Goal: Navigation & Orientation: Find specific page/section

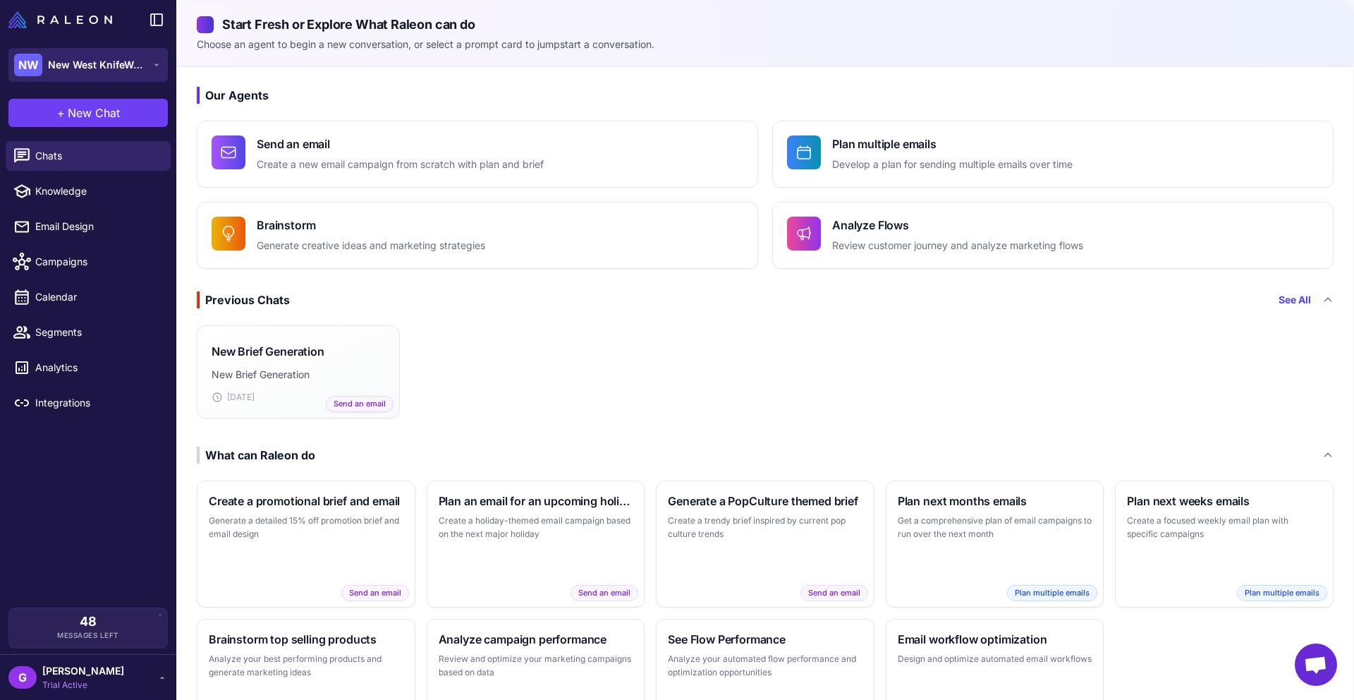
click at [75, 60] on span "New West KnifeWorks" at bounding box center [97, 65] width 99 height 16
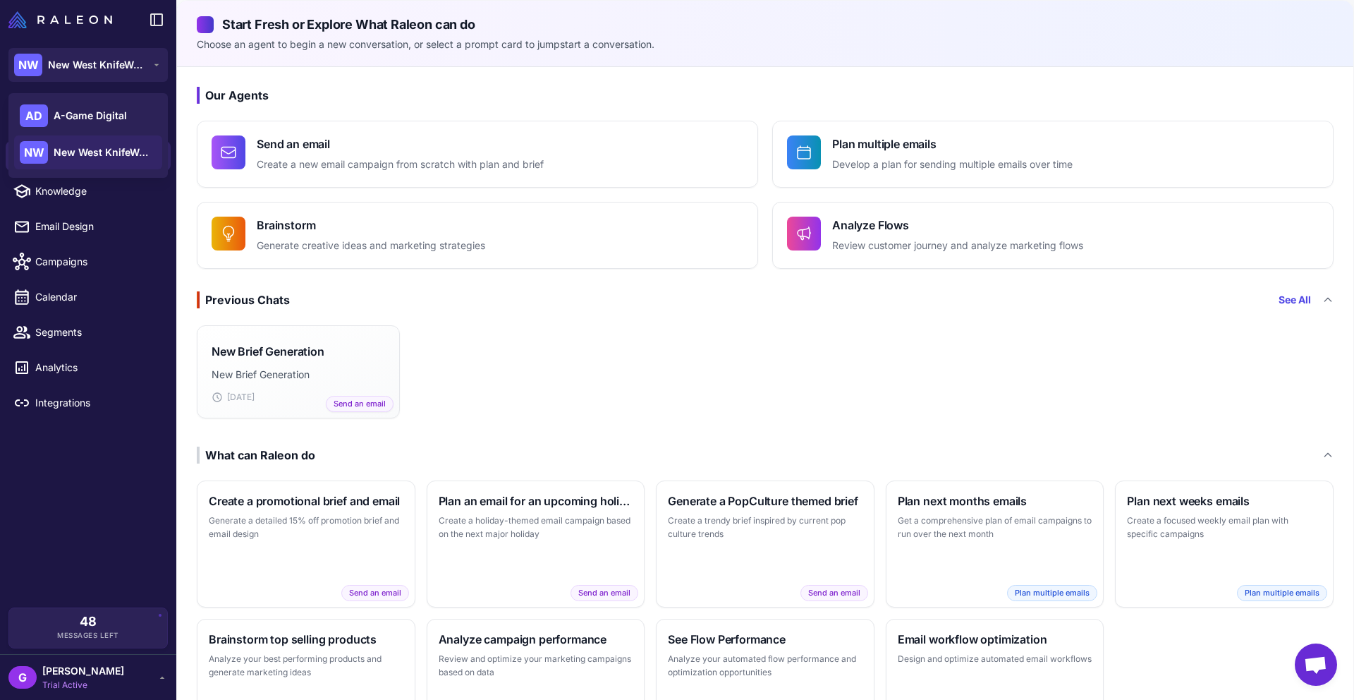
click at [81, 154] on span "New West KnifeWorks" at bounding box center [103, 153] width 99 height 16
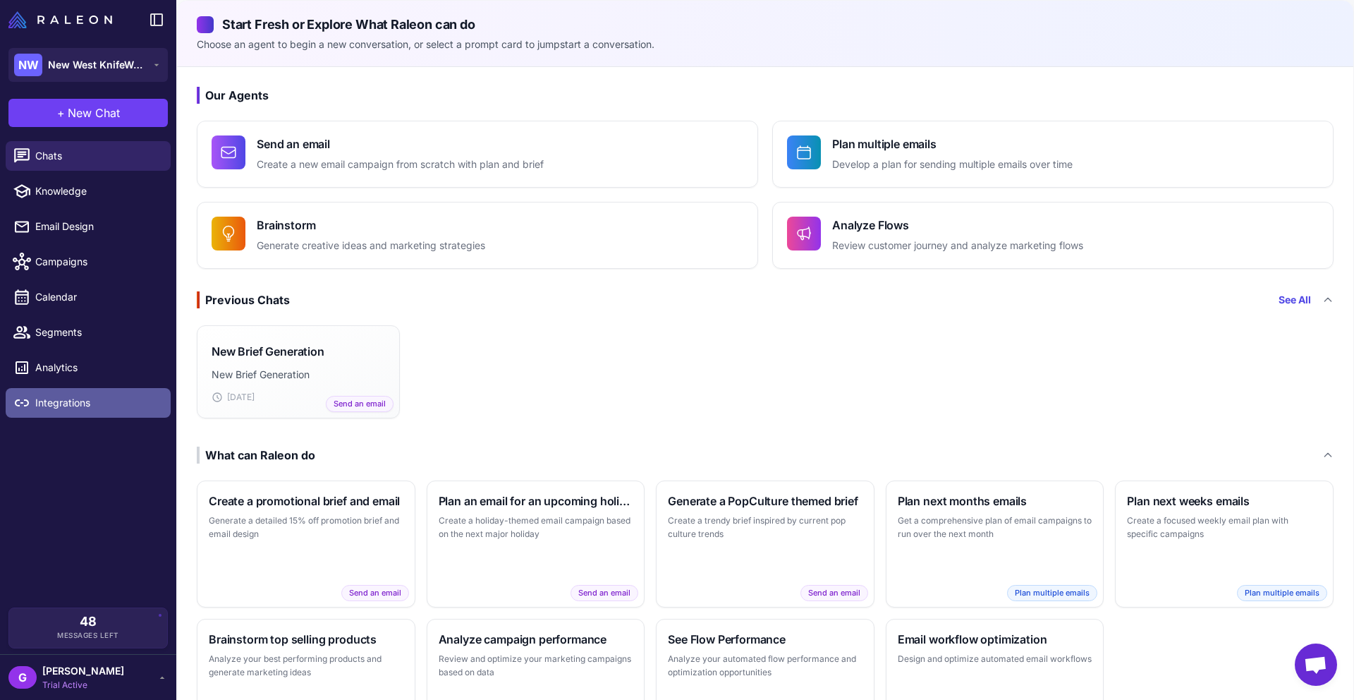
click at [43, 402] on span "Integrations" at bounding box center [97, 403] width 124 height 16
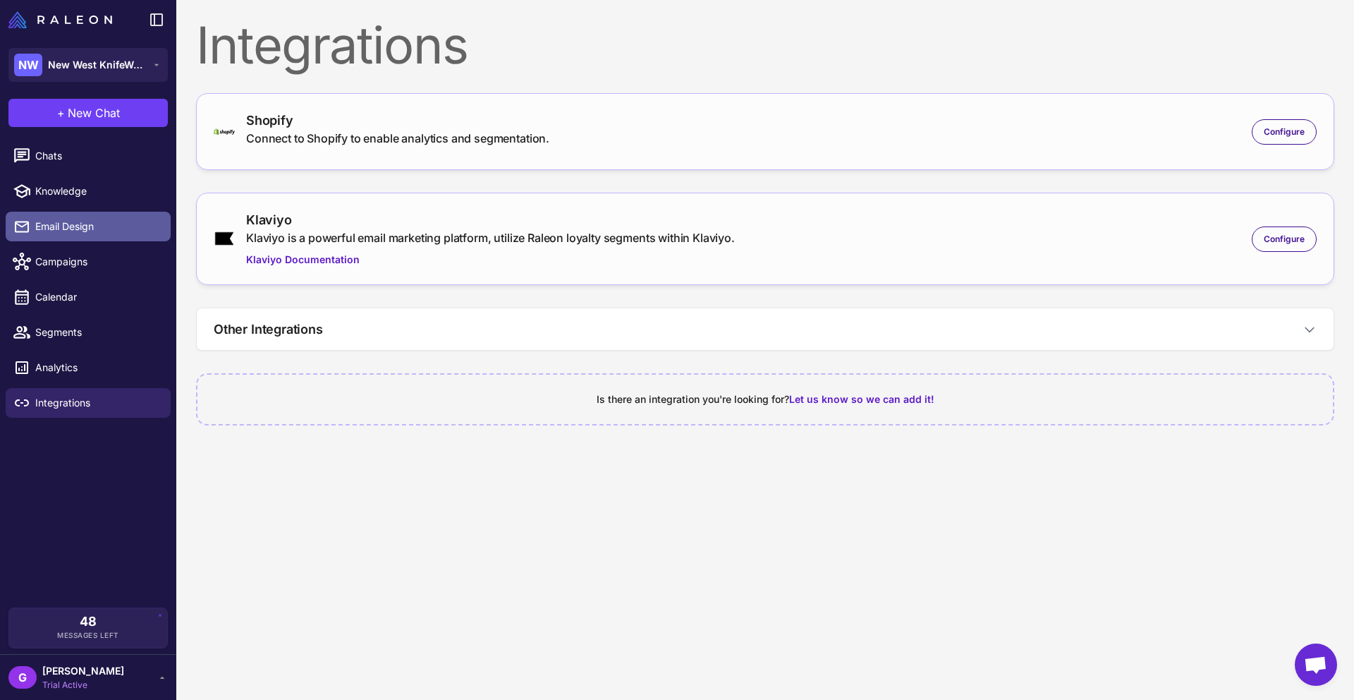
click at [74, 226] on span "Email Design" at bounding box center [97, 227] width 124 height 16
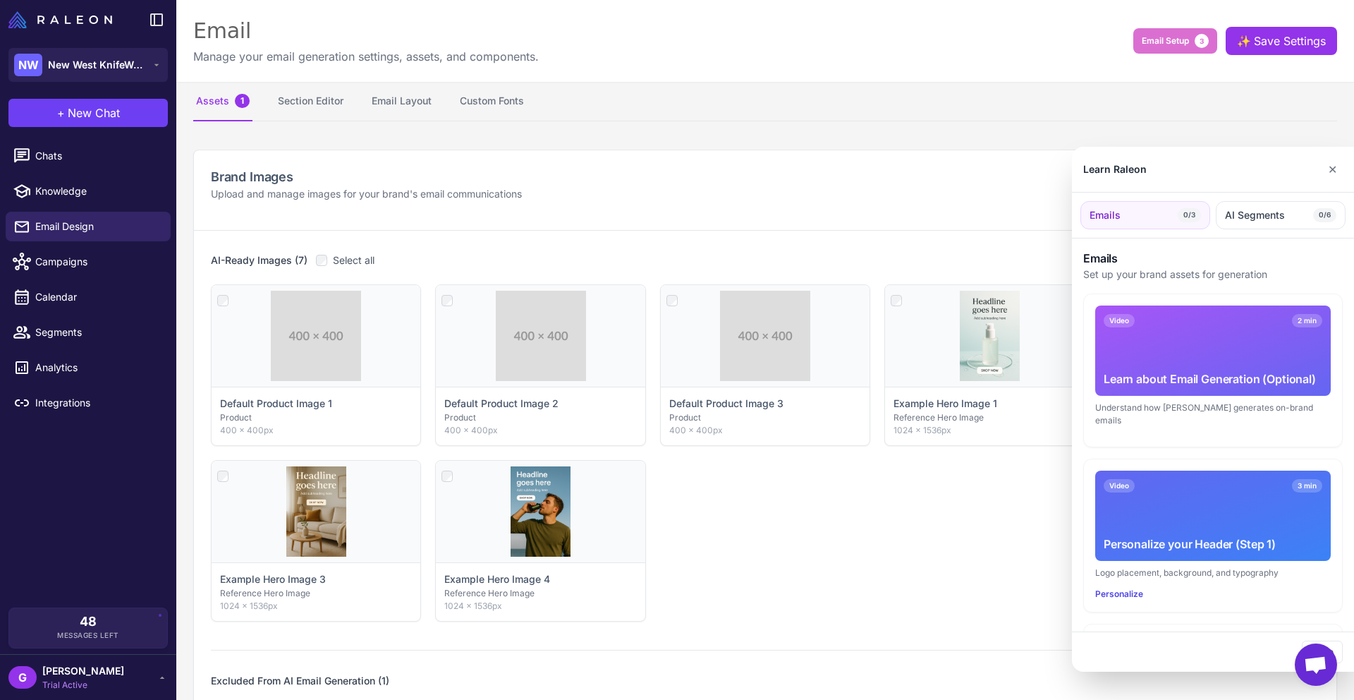
click at [56, 156] on div at bounding box center [677, 350] width 1354 height 700
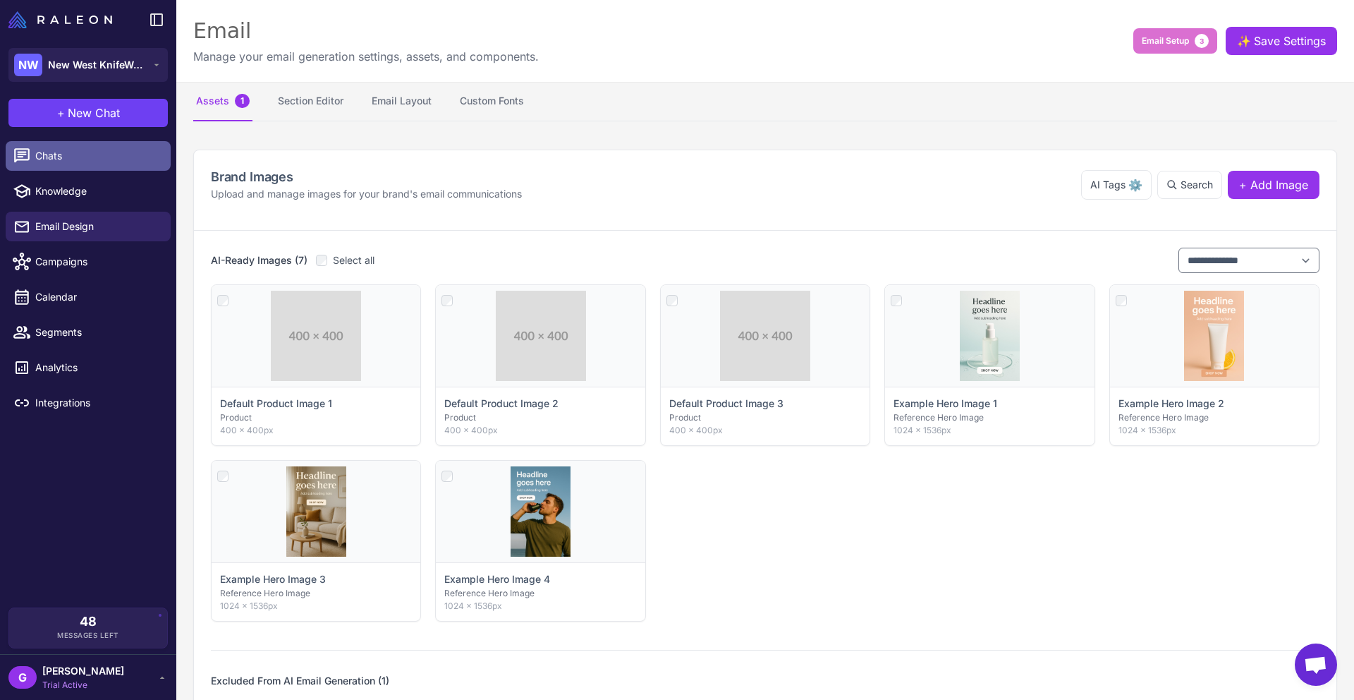
click at [42, 154] on span "Chats" at bounding box center [97, 156] width 124 height 16
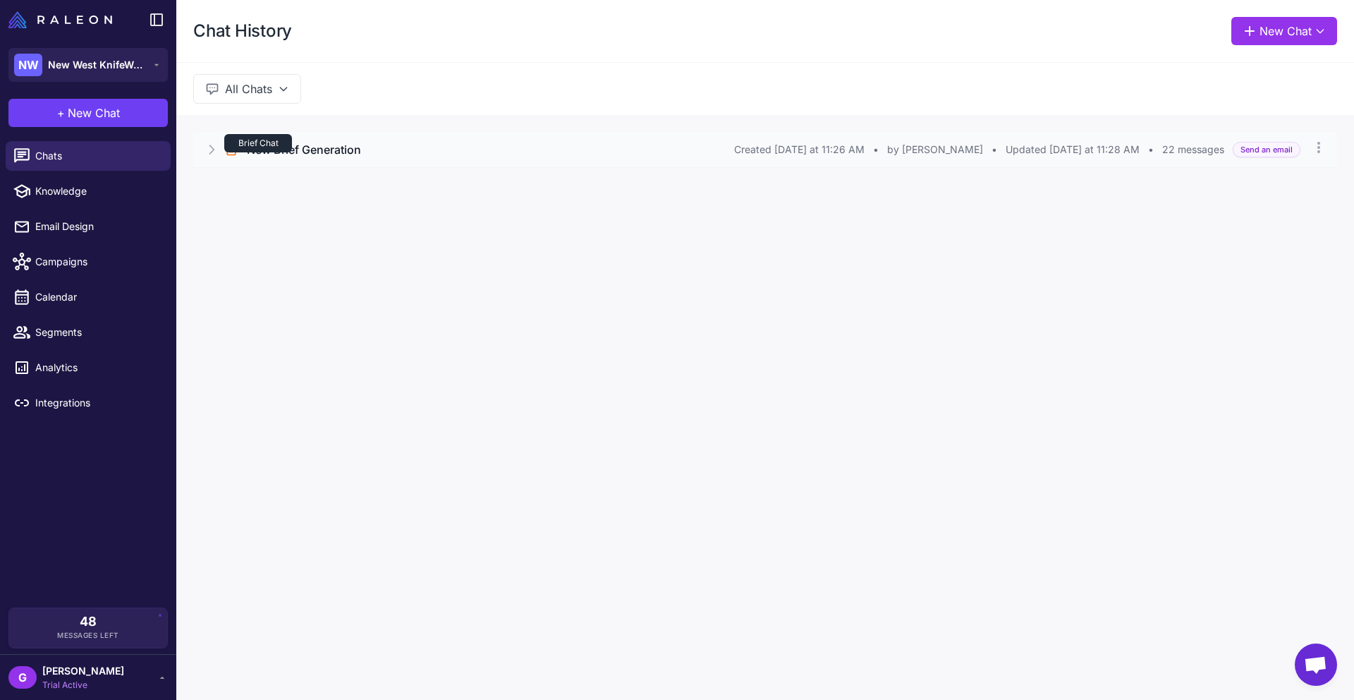
click at [270, 145] on div "Brief Chat" at bounding box center [258, 143] width 68 height 18
click at [251, 203] on button "Open Chat" at bounding box center [259, 210] width 64 height 16
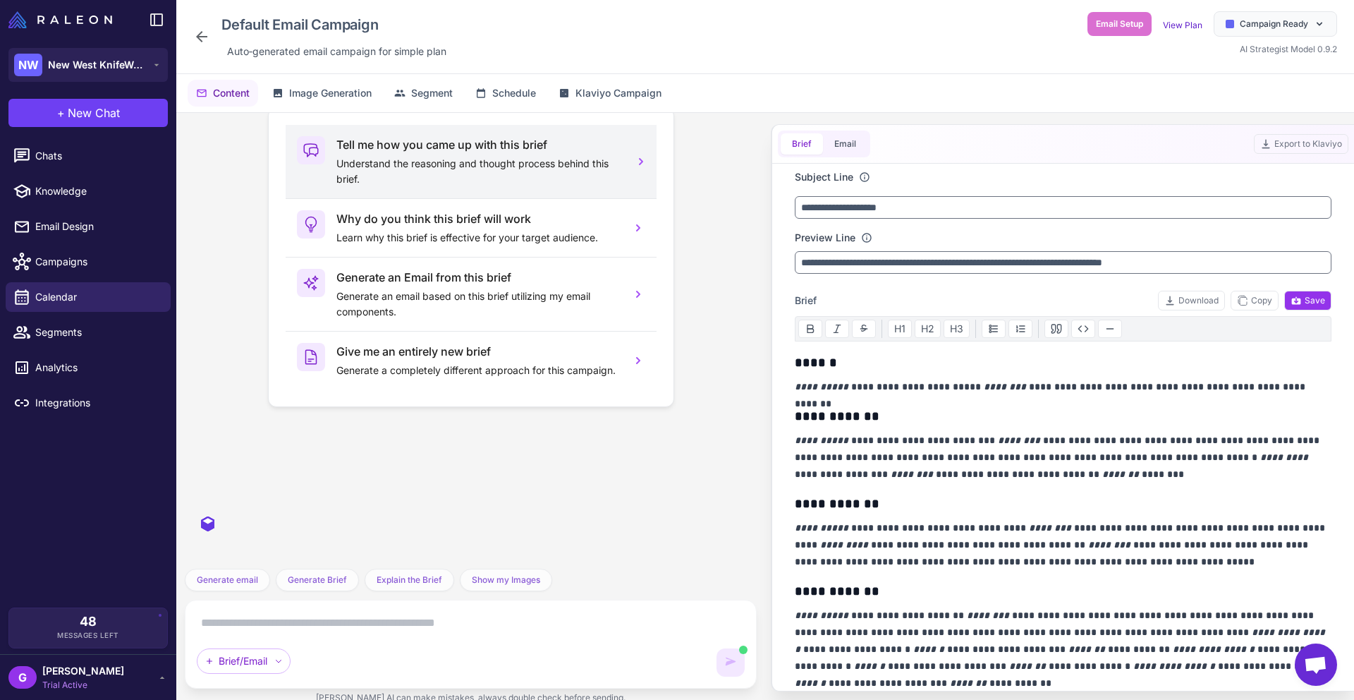
scroll to position [1138, 0]
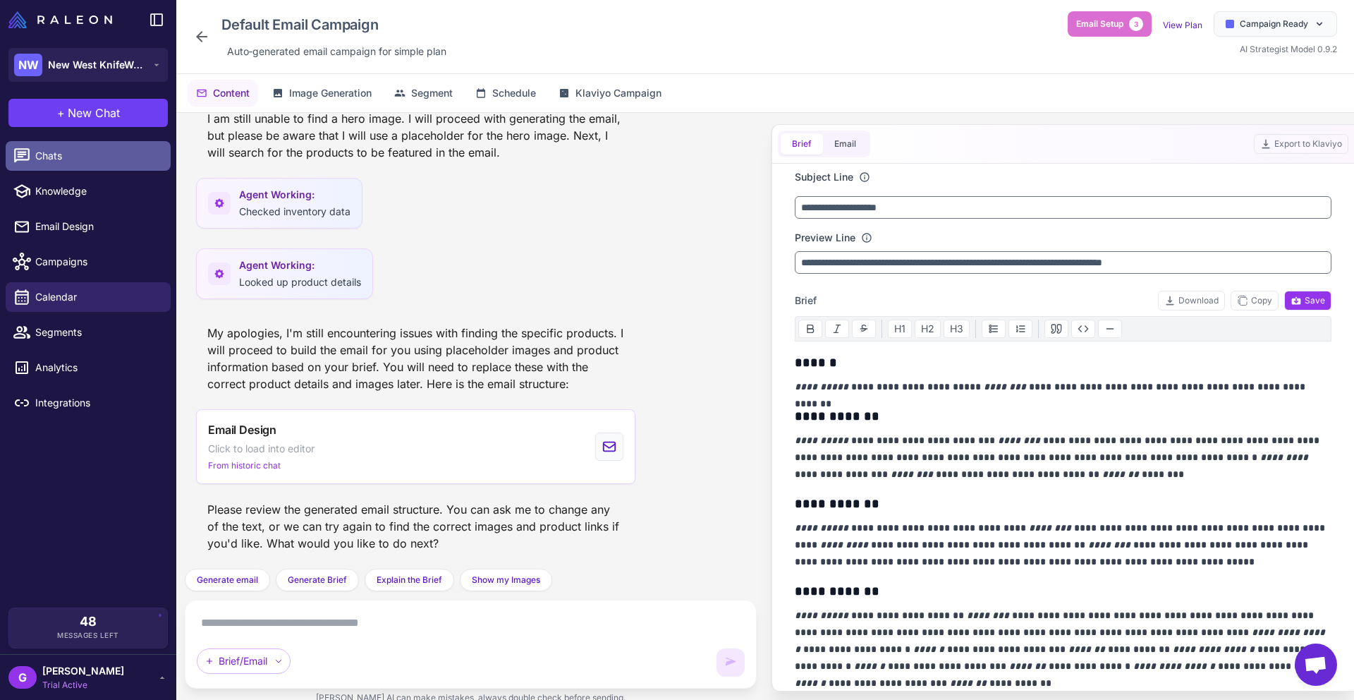
click at [54, 158] on span "Chats" at bounding box center [97, 156] width 124 height 16
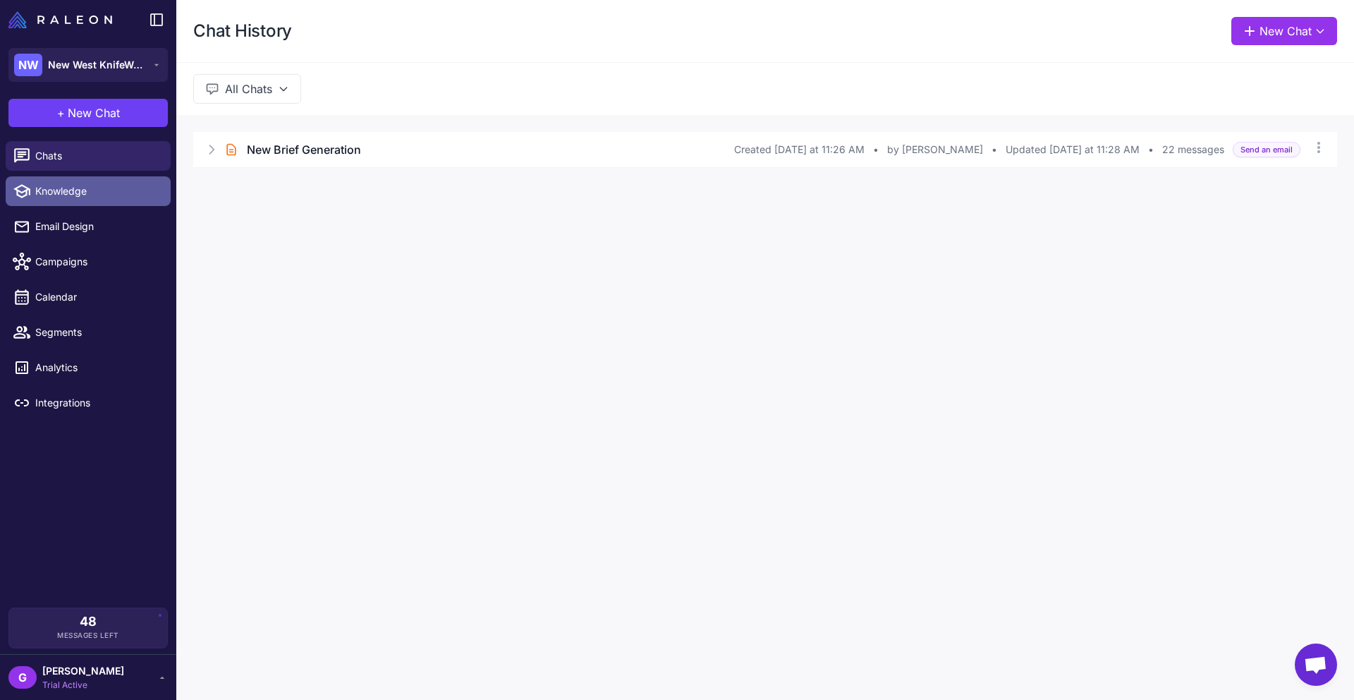
click at [54, 193] on span "Knowledge" at bounding box center [97, 191] width 124 height 16
select select
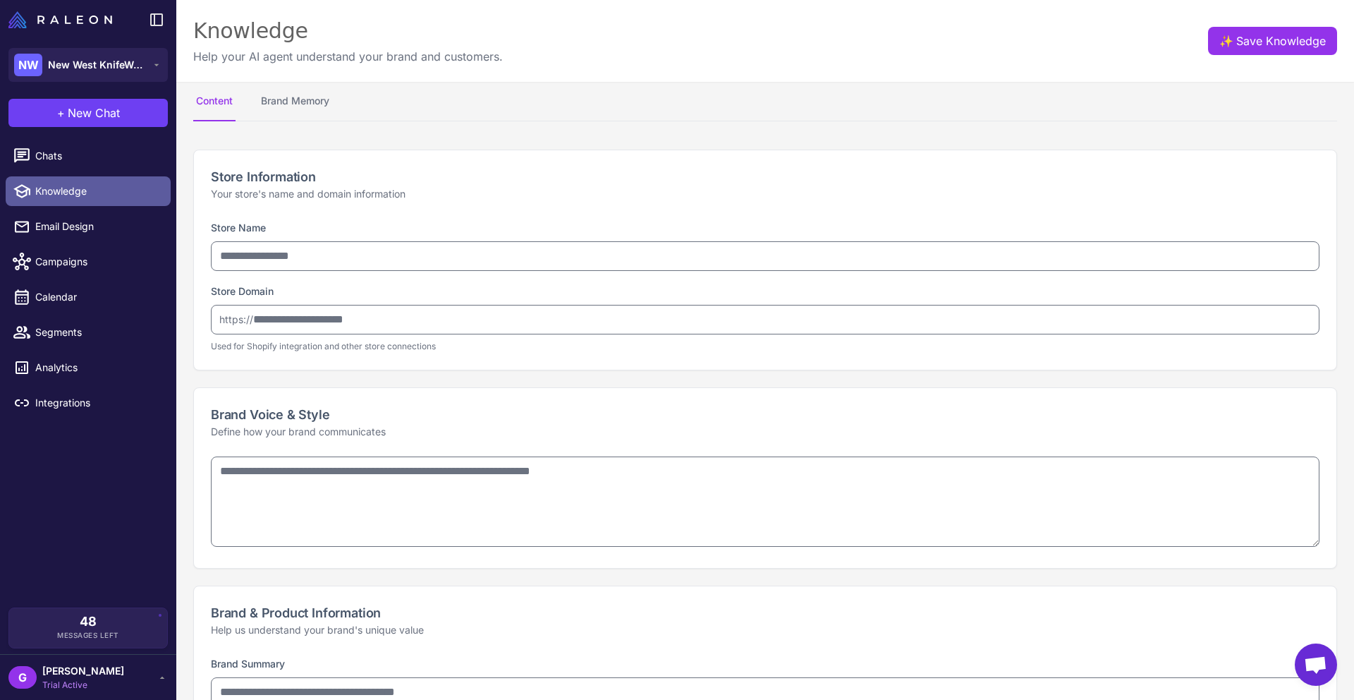
type input "**********"
type textarea "**********"
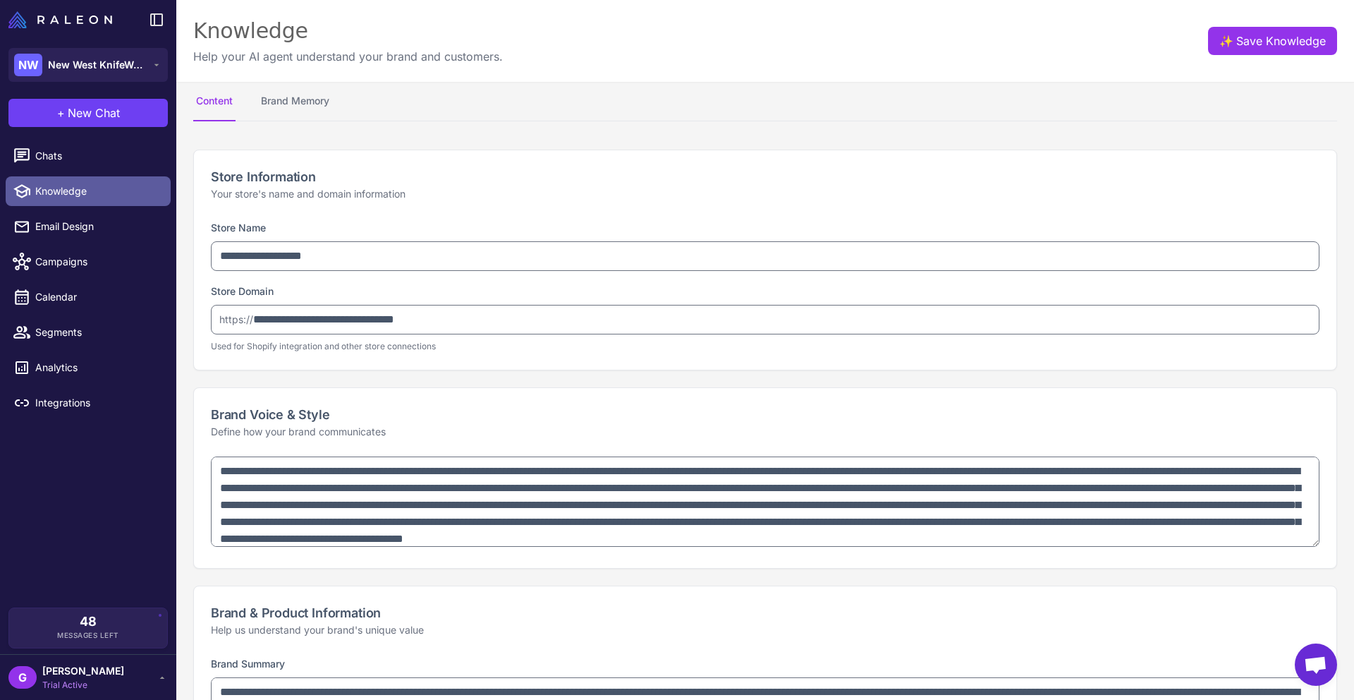
type textarea "**********"
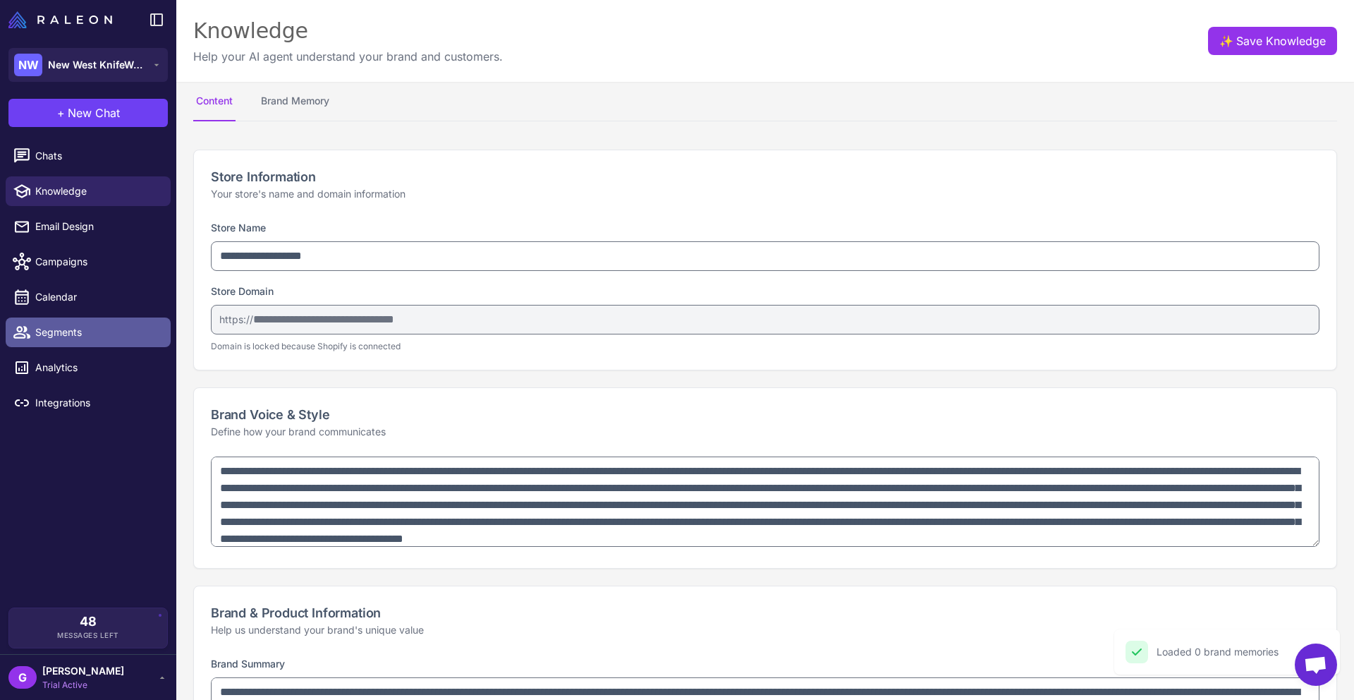
click at [72, 335] on span "Segments" at bounding box center [97, 332] width 124 height 16
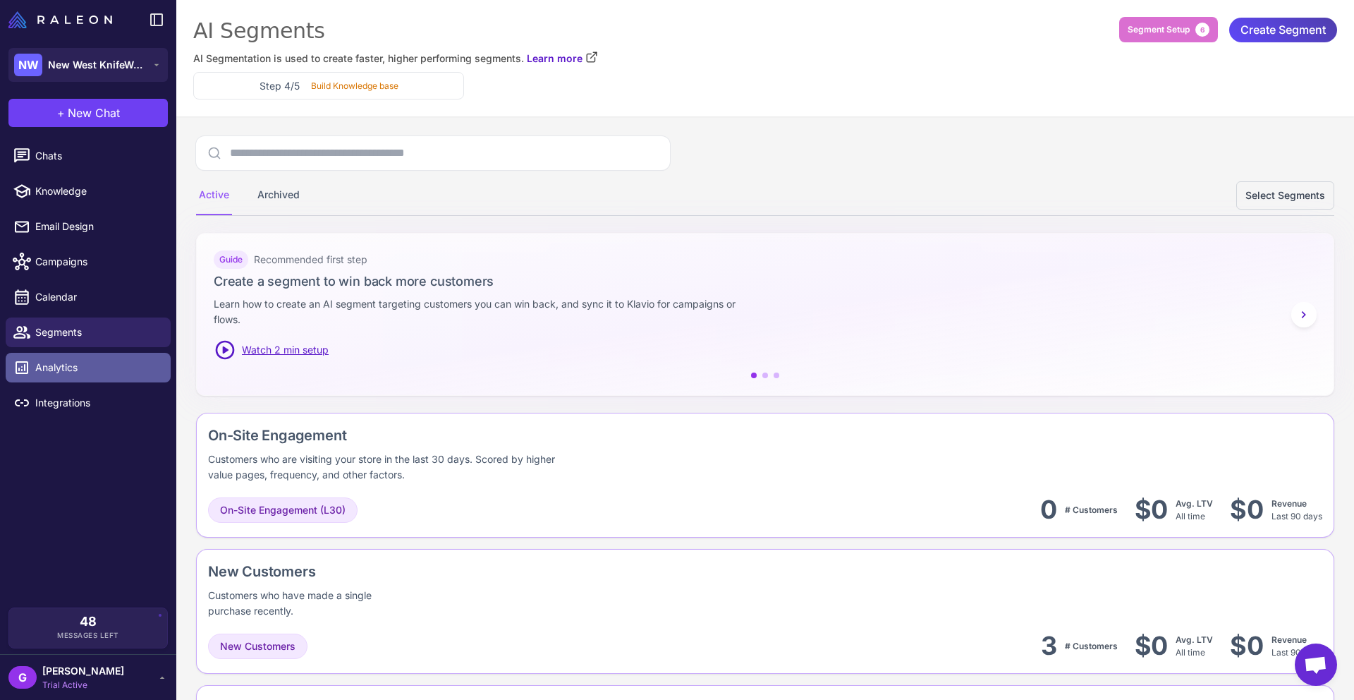
click at [80, 369] on span "Analytics" at bounding box center [97, 368] width 124 height 16
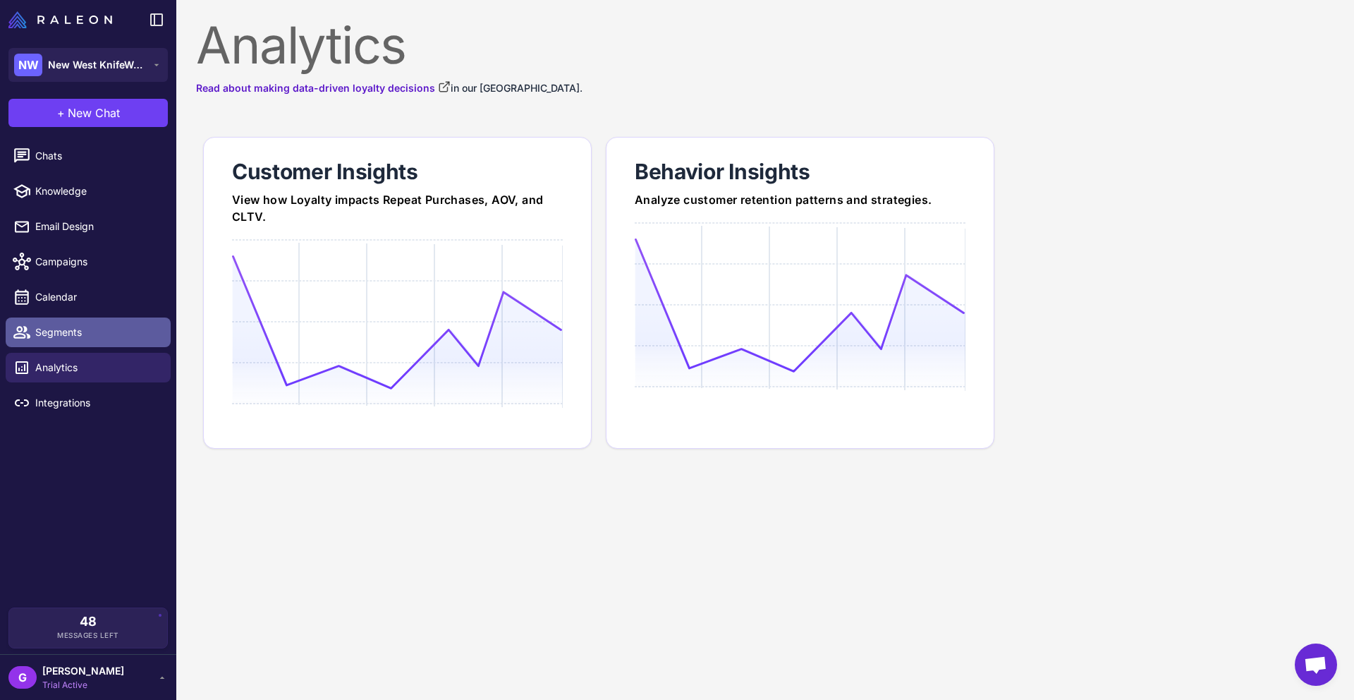
click at [75, 336] on span "Segments" at bounding box center [97, 332] width 124 height 16
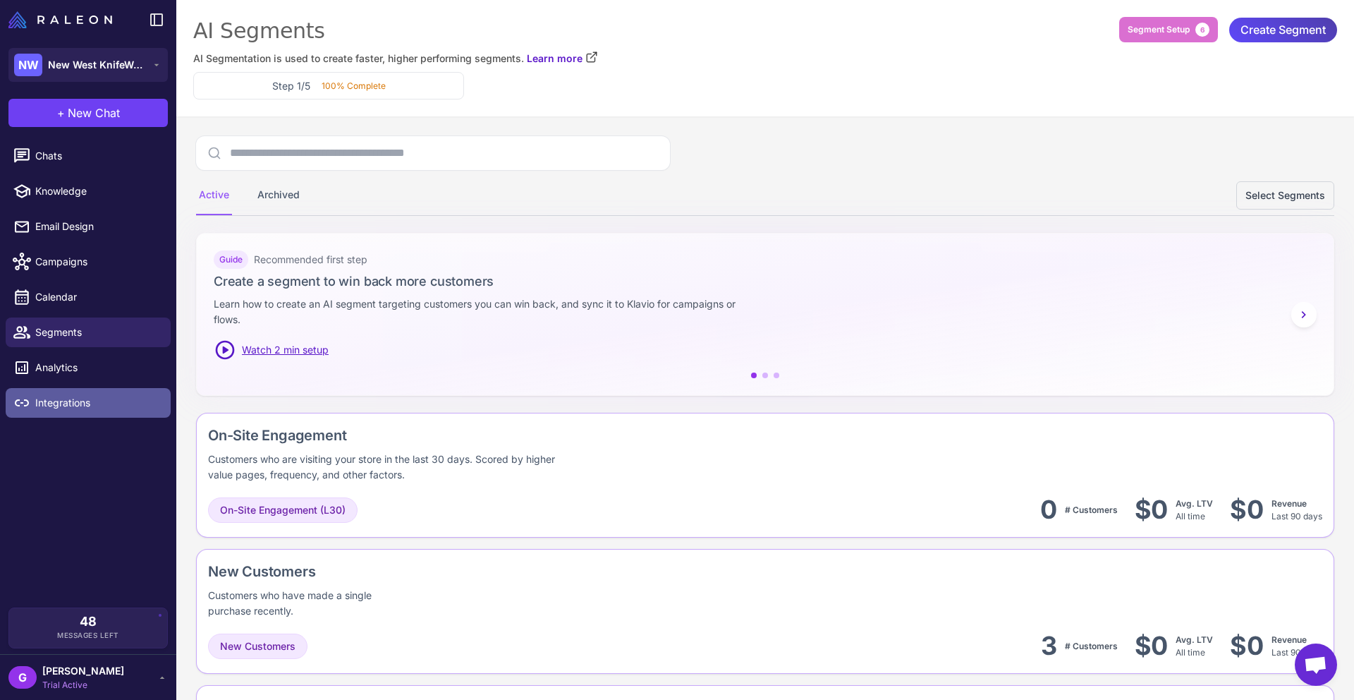
click at [80, 408] on span "Integrations" at bounding box center [97, 403] width 124 height 16
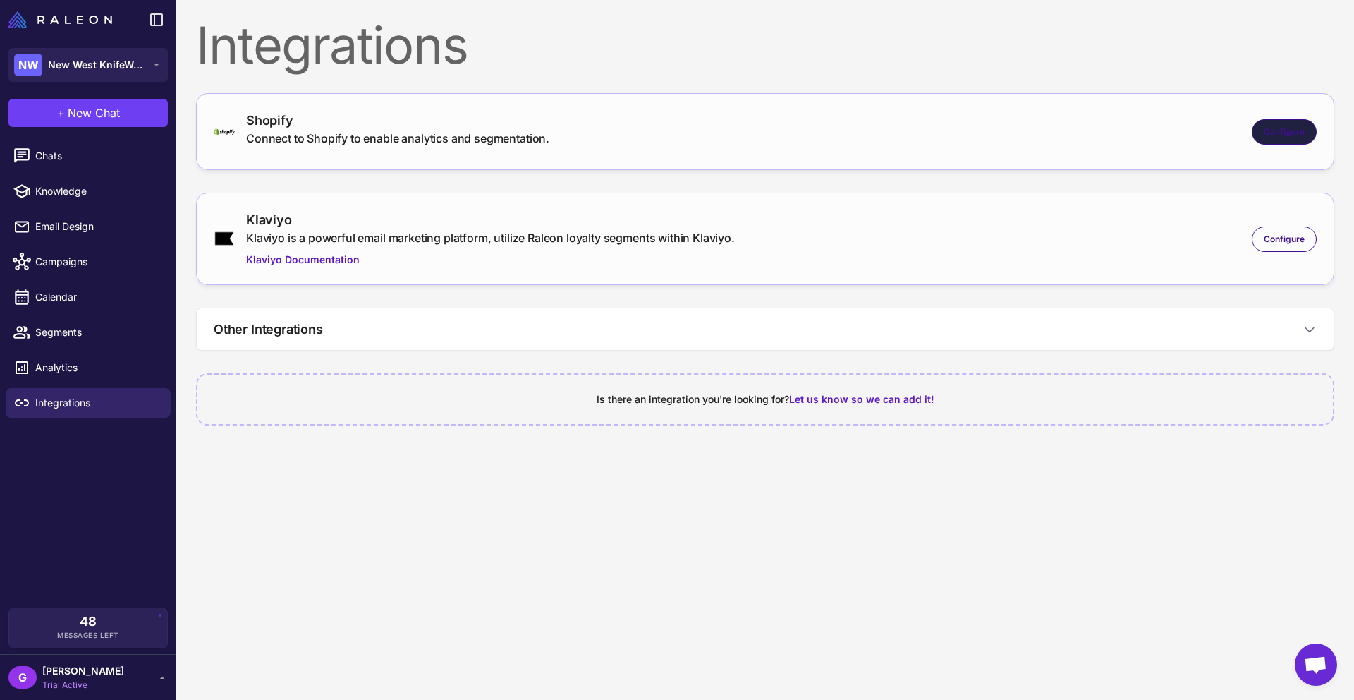
click at [1280, 128] on span "Configure" at bounding box center [1284, 132] width 41 height 13
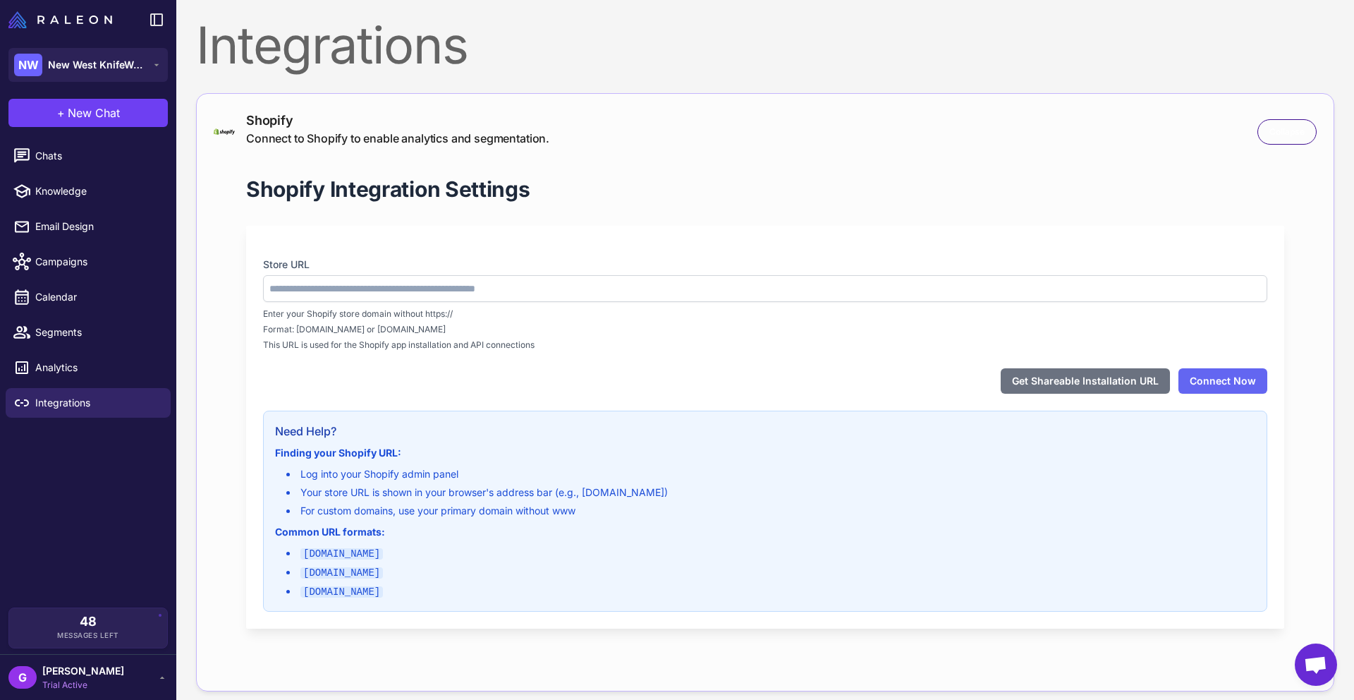
type input "**********"
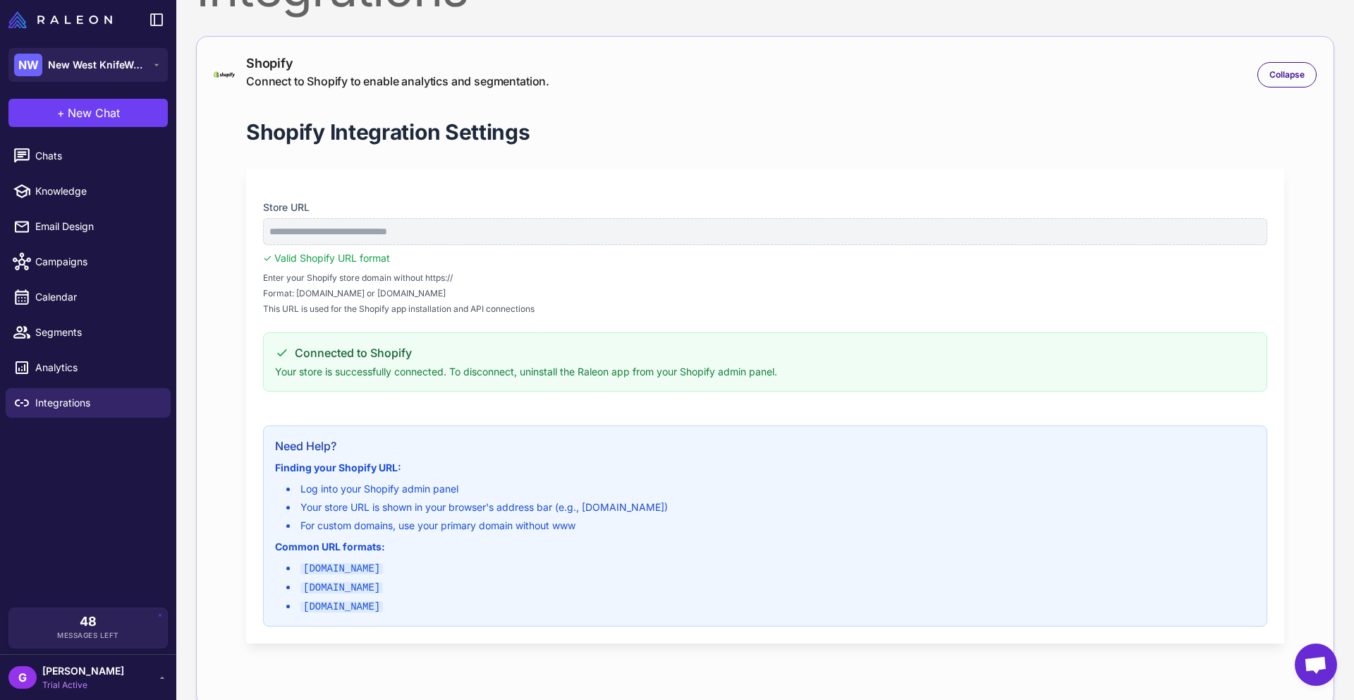
scroll to position [59, 0]
click at [1278, 68] on span "Collapse" at bounding box center [1287, 73] width 35 height 13
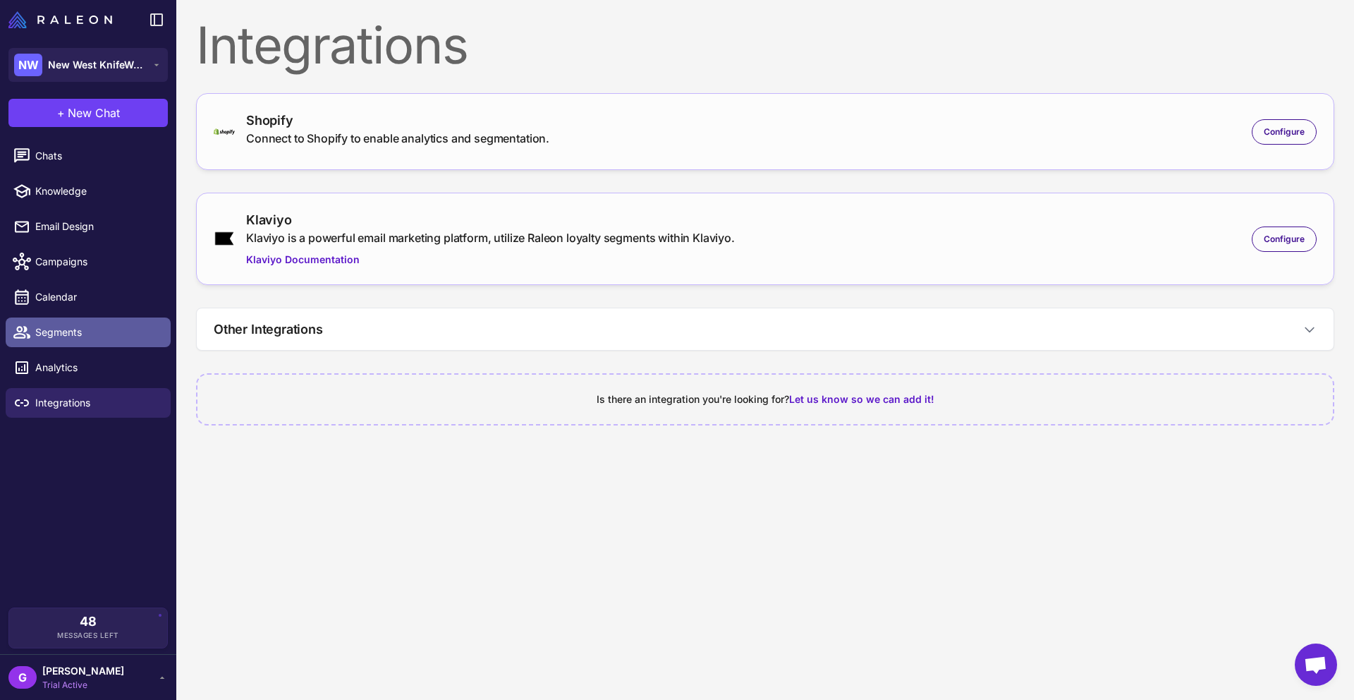
click at [61, 336] on span "Segments" at bounding box center [97, 332] width 124 height 16
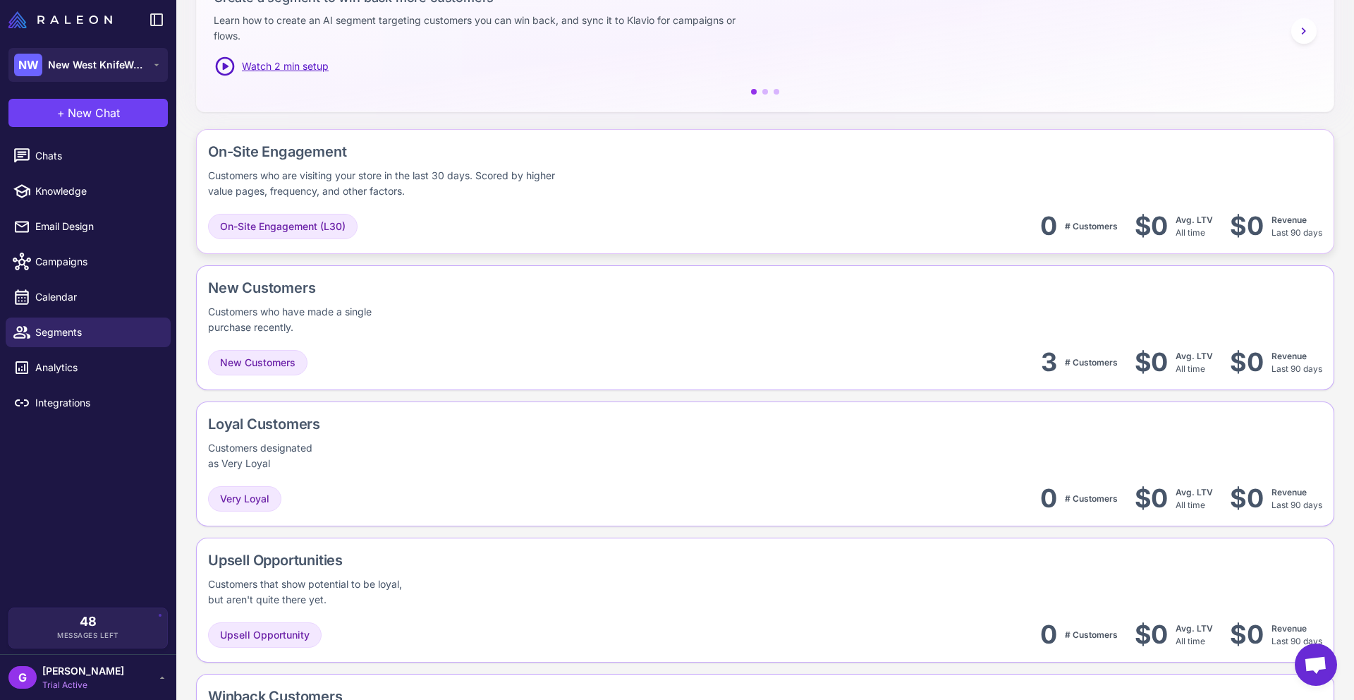
scroll to position [315, 0]
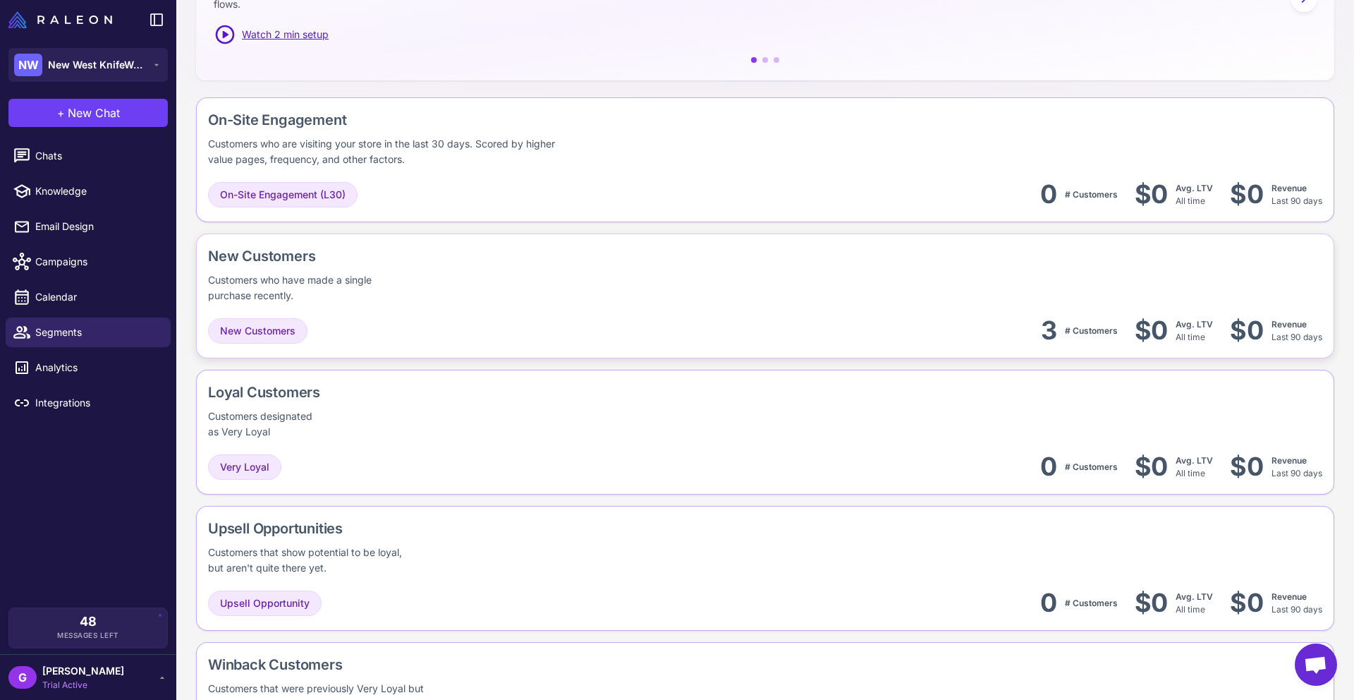
click at [425, 299] on div "New Customers Customers who have made a single purchase recently." at bounding box center [334, 274] width 252 height 58
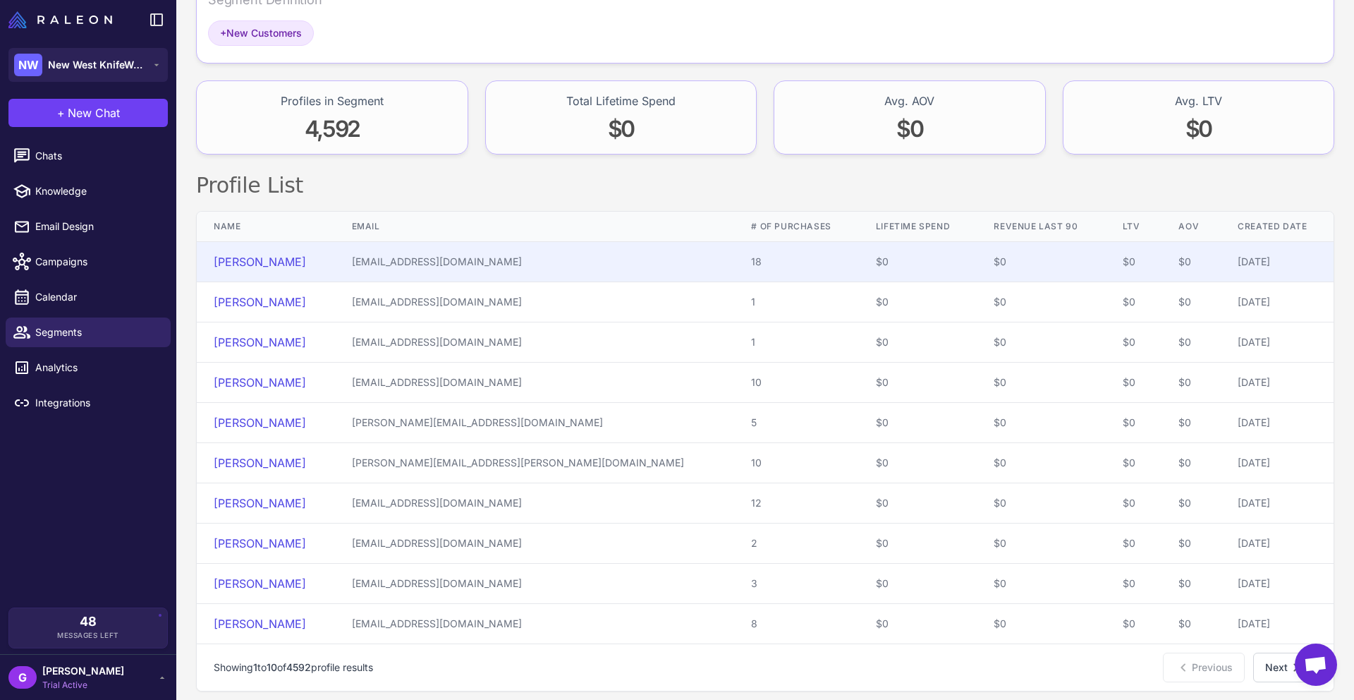
scroll to position [192, 0]
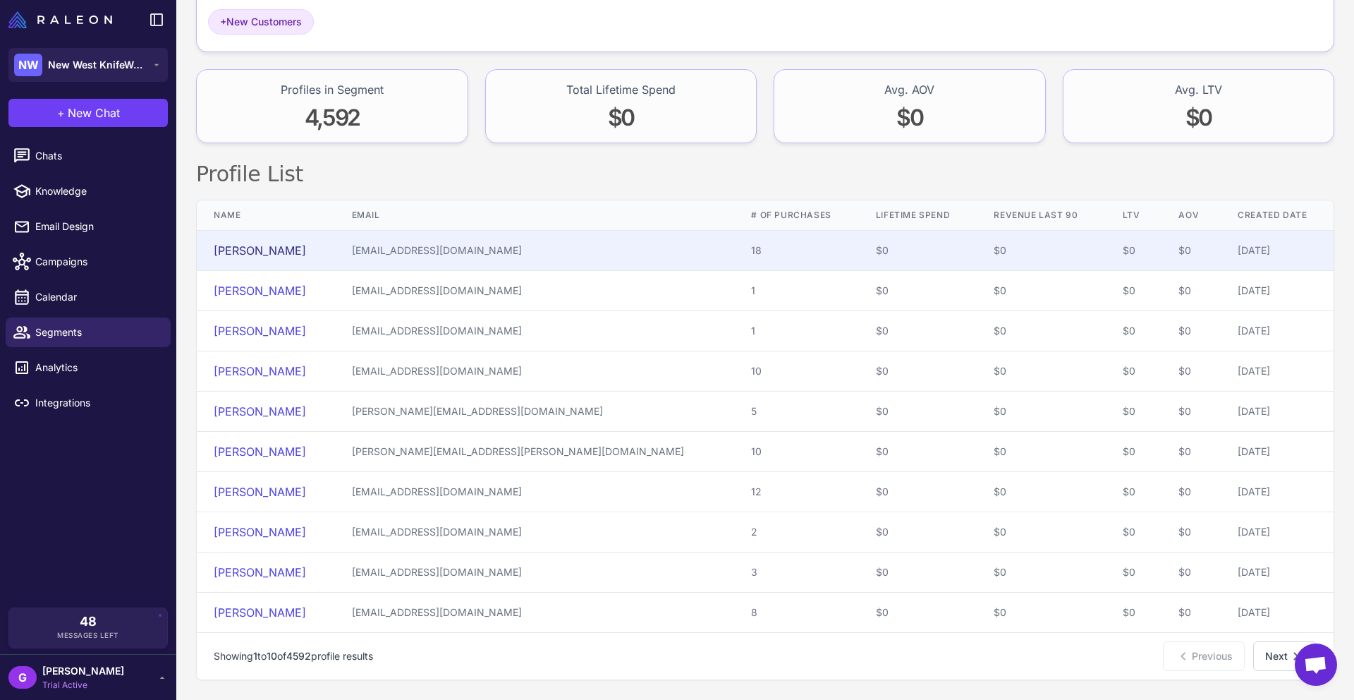
click at [221, 251] on link "Matt Eastman" at bounding box center [260, 250] width 92 height 14
